Goal: Task Accomplishment & Management: Use online tool/utility

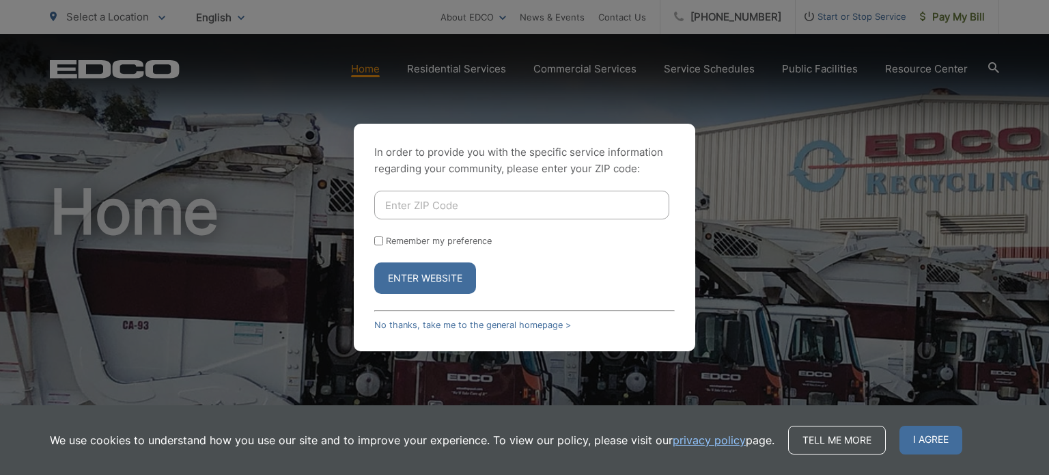
click at [491, 208] on input "Enter ZIP Code" at bounding box center [521, 204] width 295 height 29
type input "92064"
click at [374, 262] on button "Enter Website" at bounding box center [425, 277] width 102 height 31
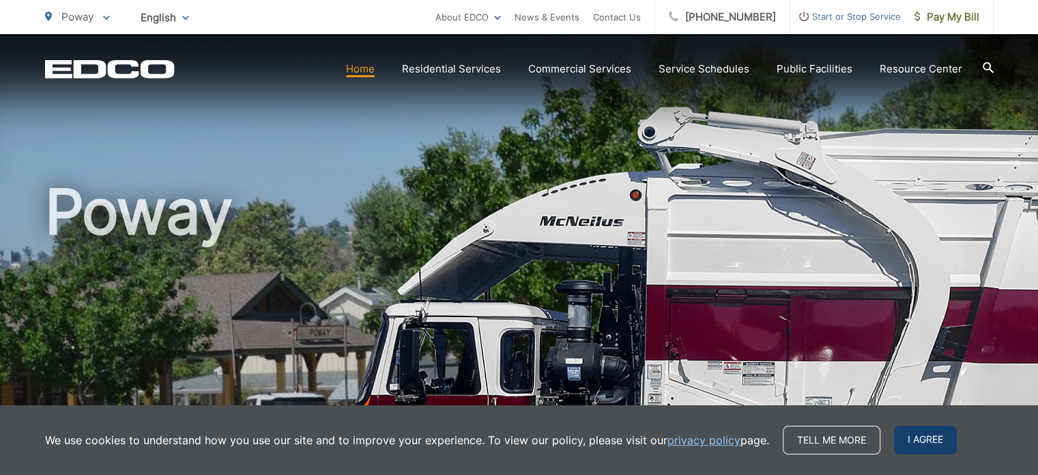
click at [934, 444] on span "I agree" at bounding box center [925, 439] width 63 height 29
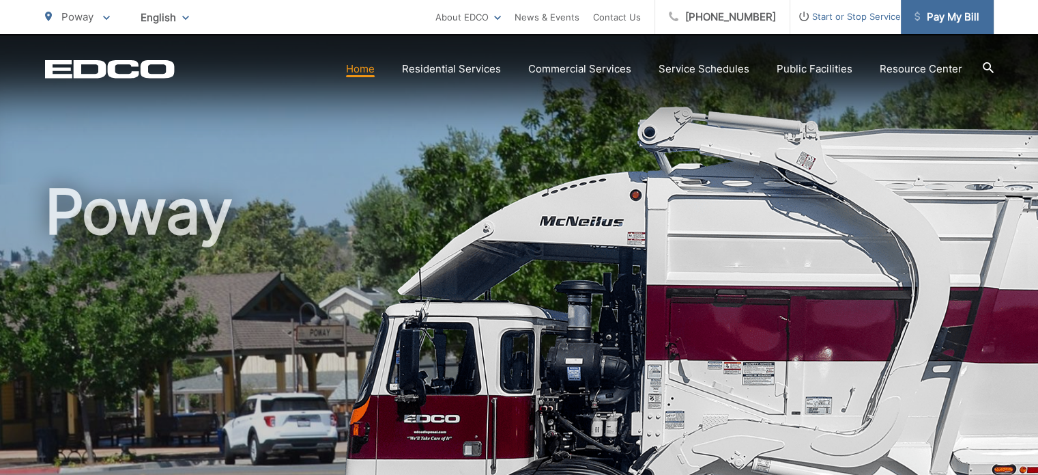
click at [948, 18] on span "Pay My Bill" at bounding box center [947, 17] width 65 height 16
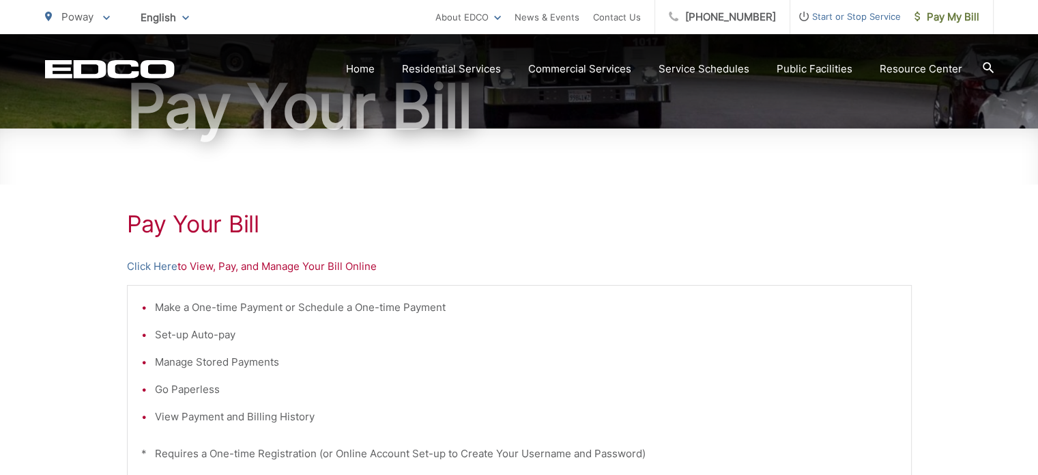
scroll to position [205, 0]
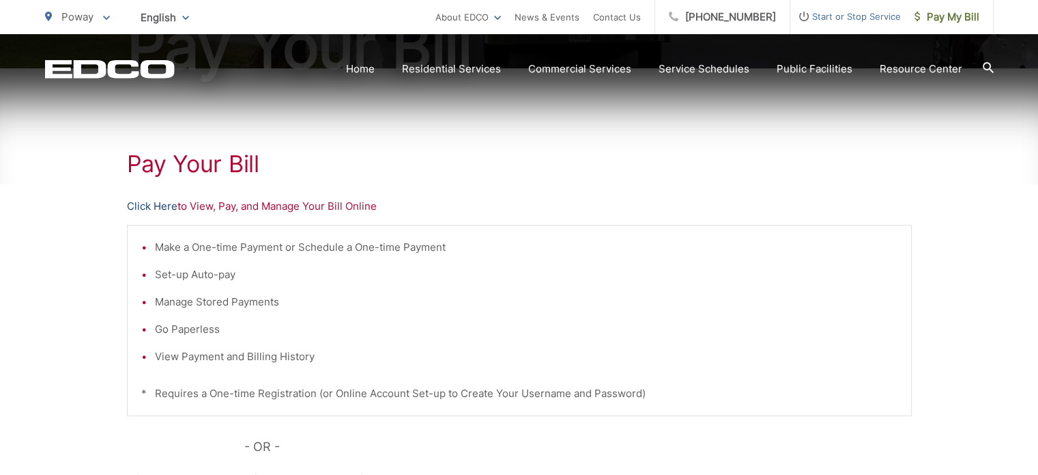
click at [169, 206] on link "Click Here" at bounding box center [152, 206] width 51 height 16
